Goal: Navigation & Orientation: Find specific page/section

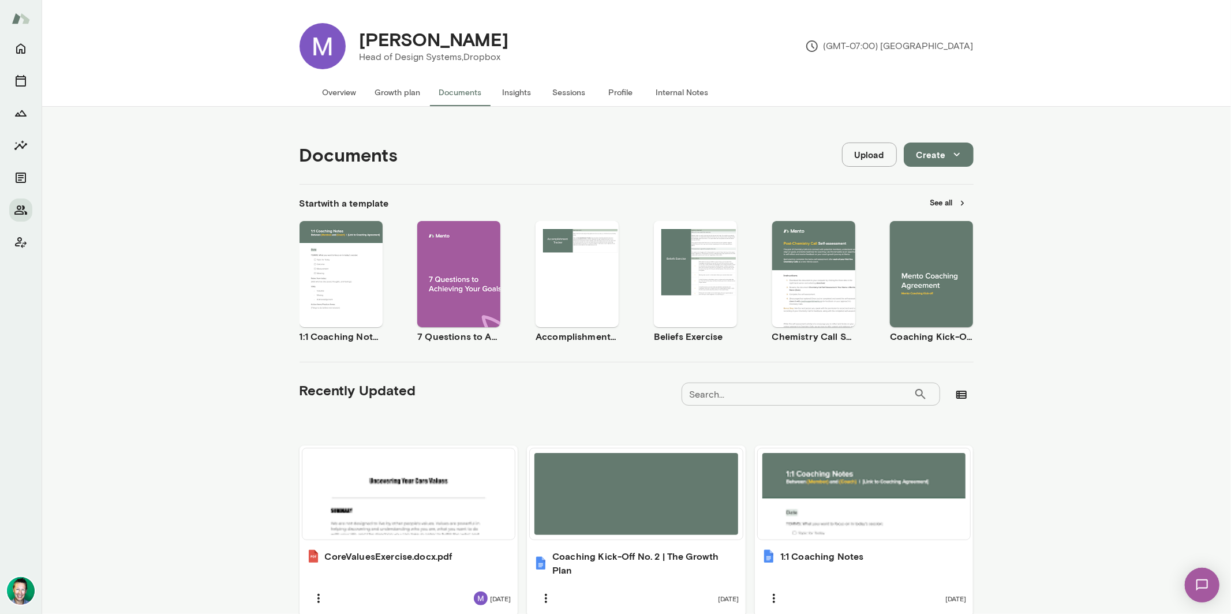
click at [388, 86] on button "Growth plan" at bounding box center [398, 93] width 64 height 28
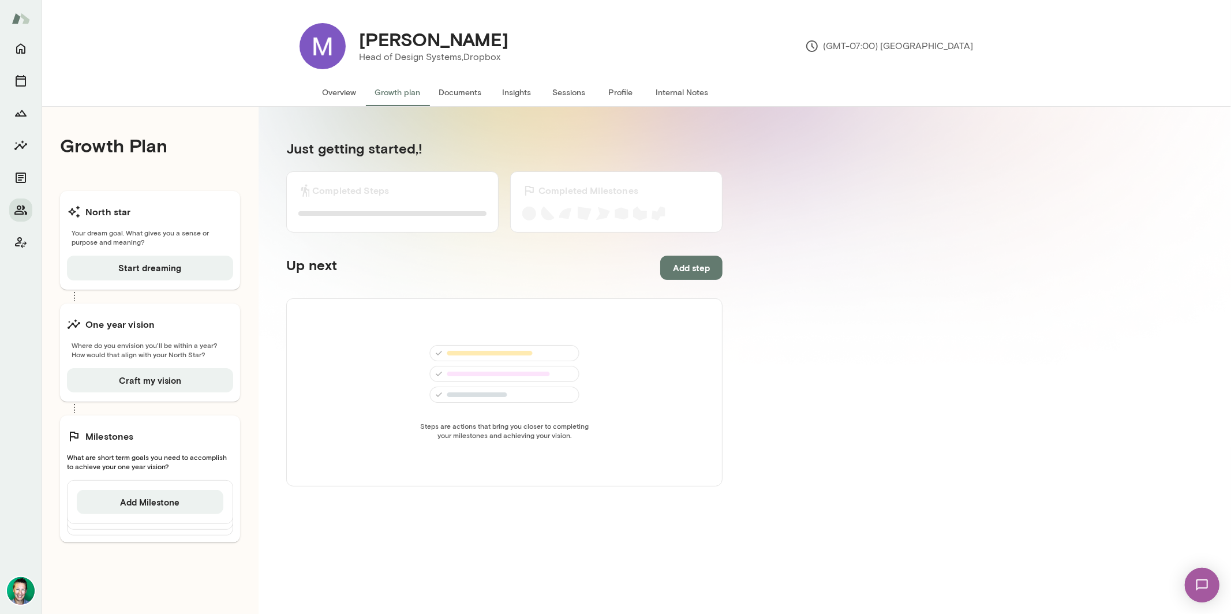
click at [136, 462] on span "What are short term goals you need to accomplish to achieve your one year visio…" at bounding box center [150, 462] width 166 height 18
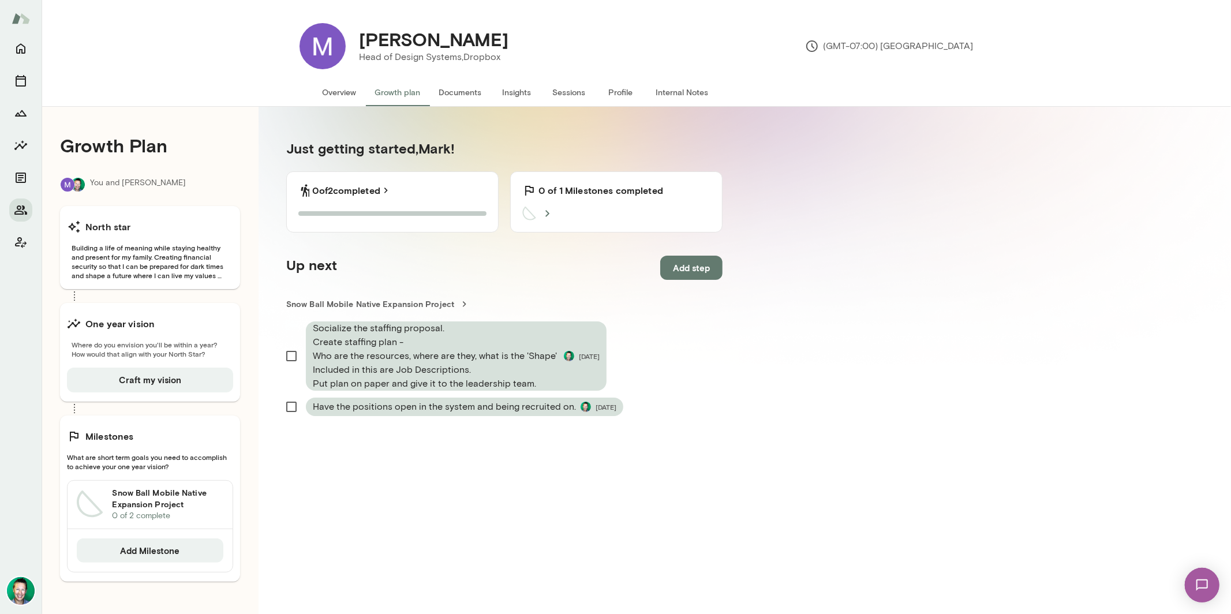
click at [139, 494] on h6 "Snow Ball Mobile Native Expansion Project" at bounding box center [167, 498] width 111 height 23
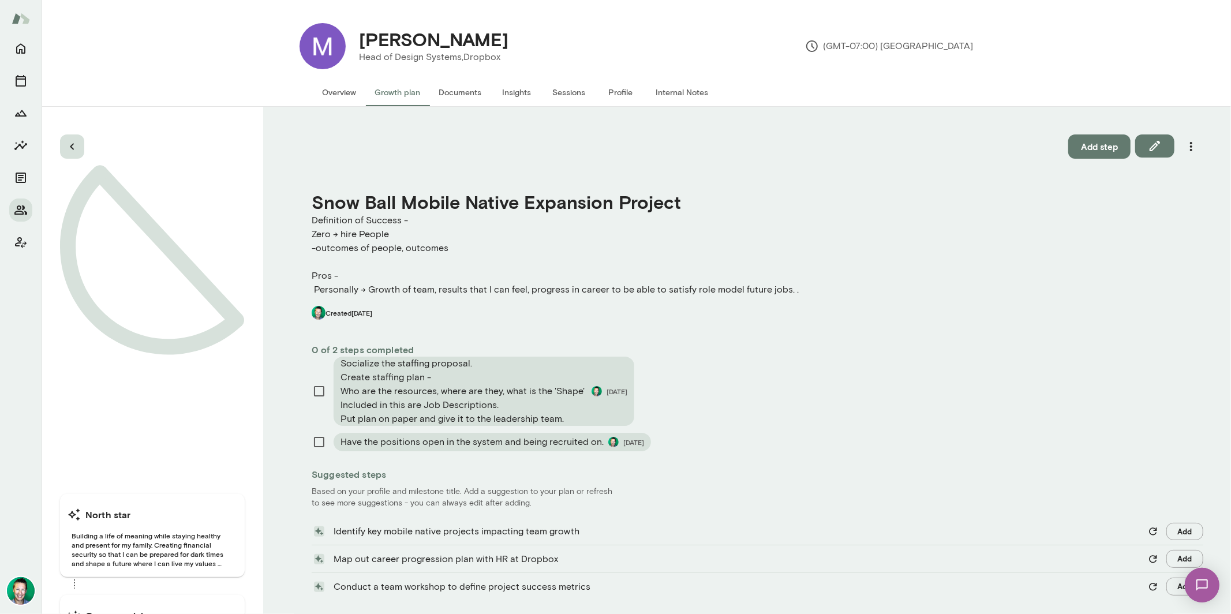
click at [73, 144] on icon "button" at bounding box center [72, 147] width 14 height 14
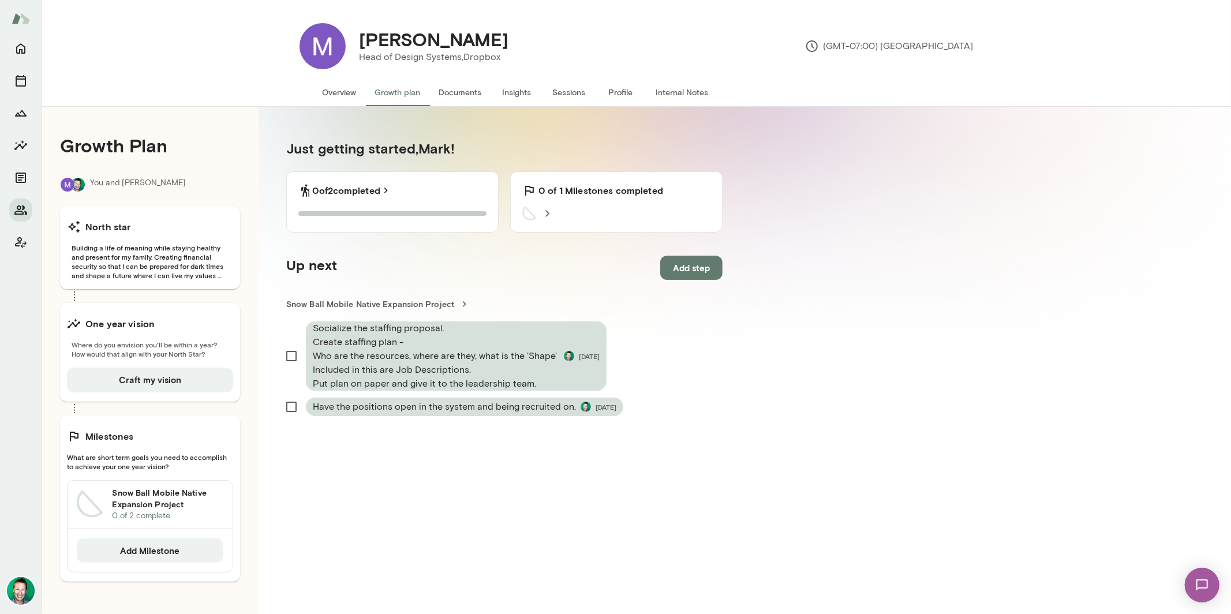
click at [451, 86] on button "Documents" at bounding box center [460, 93] width 61 height 28
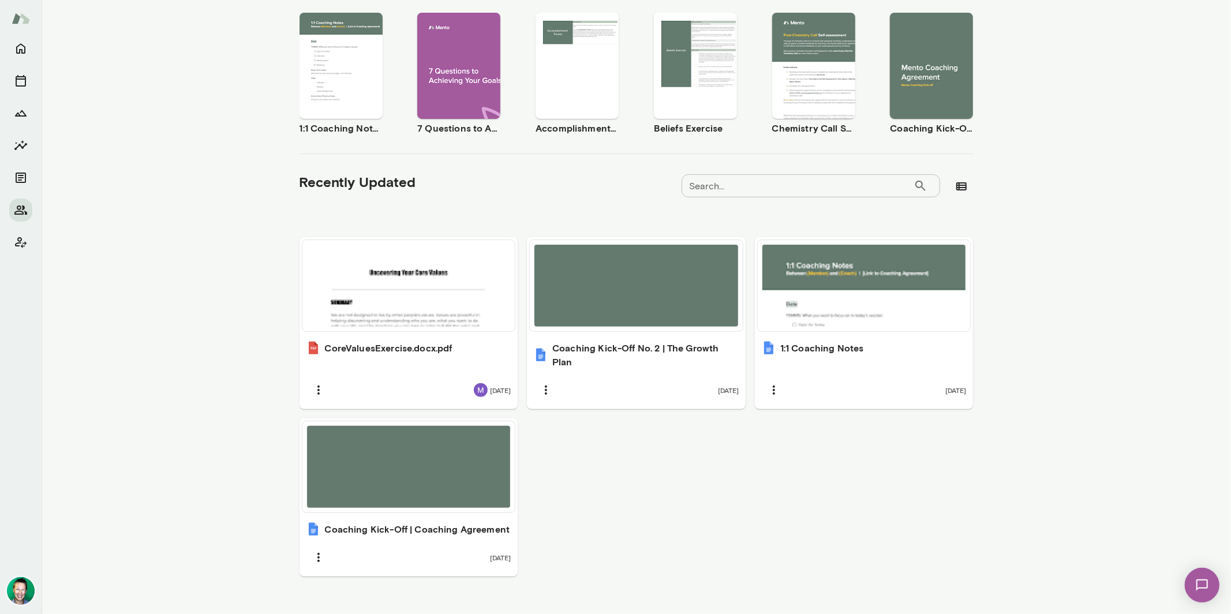
scroll to position [226, 0]
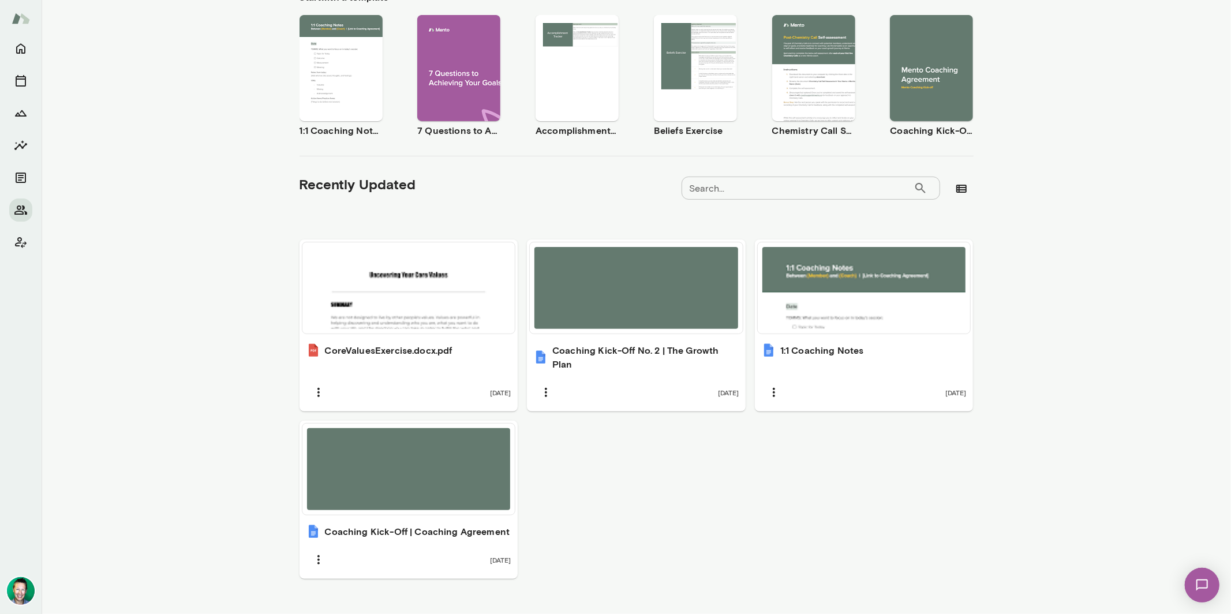
scroll to position [226, 0]
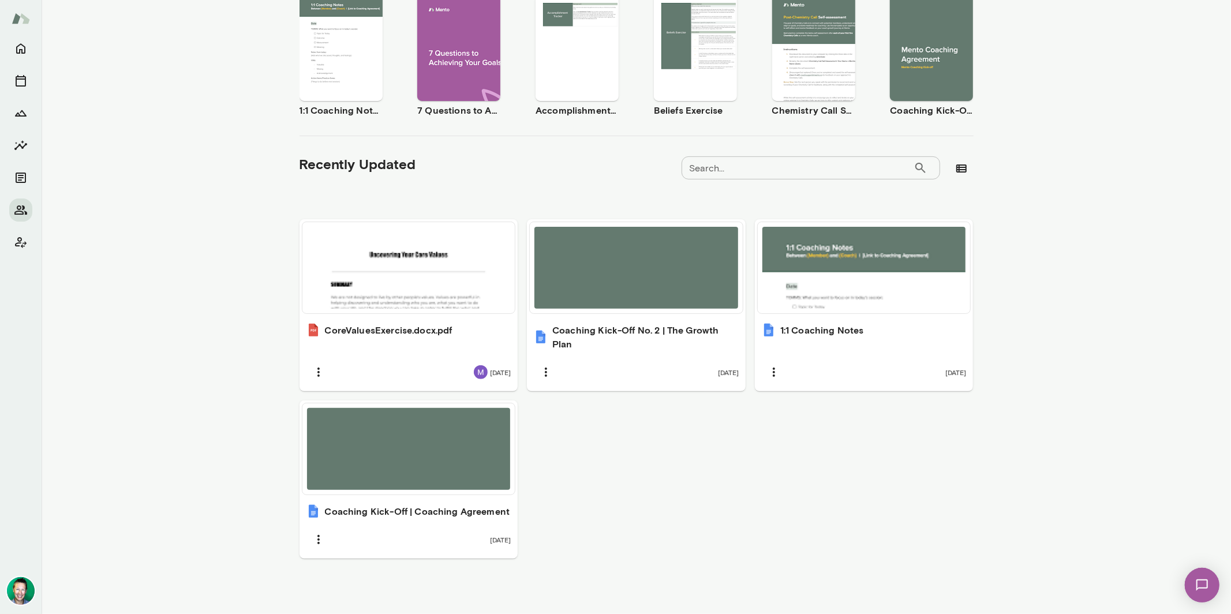
click at [616, 479] on ul "CoreValuesExercise.docx.pdf [DATE] Coaching Kick-Off No. 2 | The Growth Plan [D…" at bounding box center [637, 388] width 674 height 339
